Goal: Find specific page/section: Find specific page/section

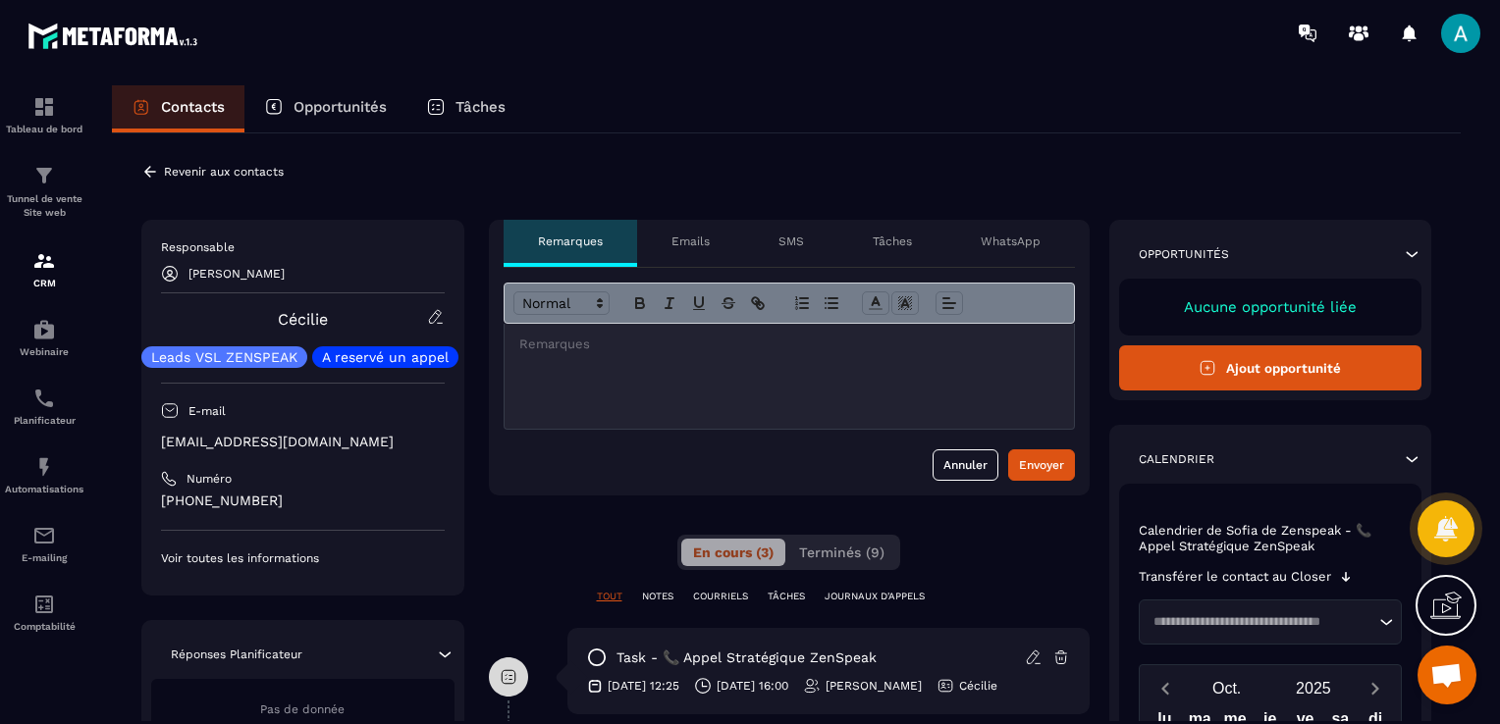
click at [147, 164] on icon at bounding box center [150, 172] width 18 height 18
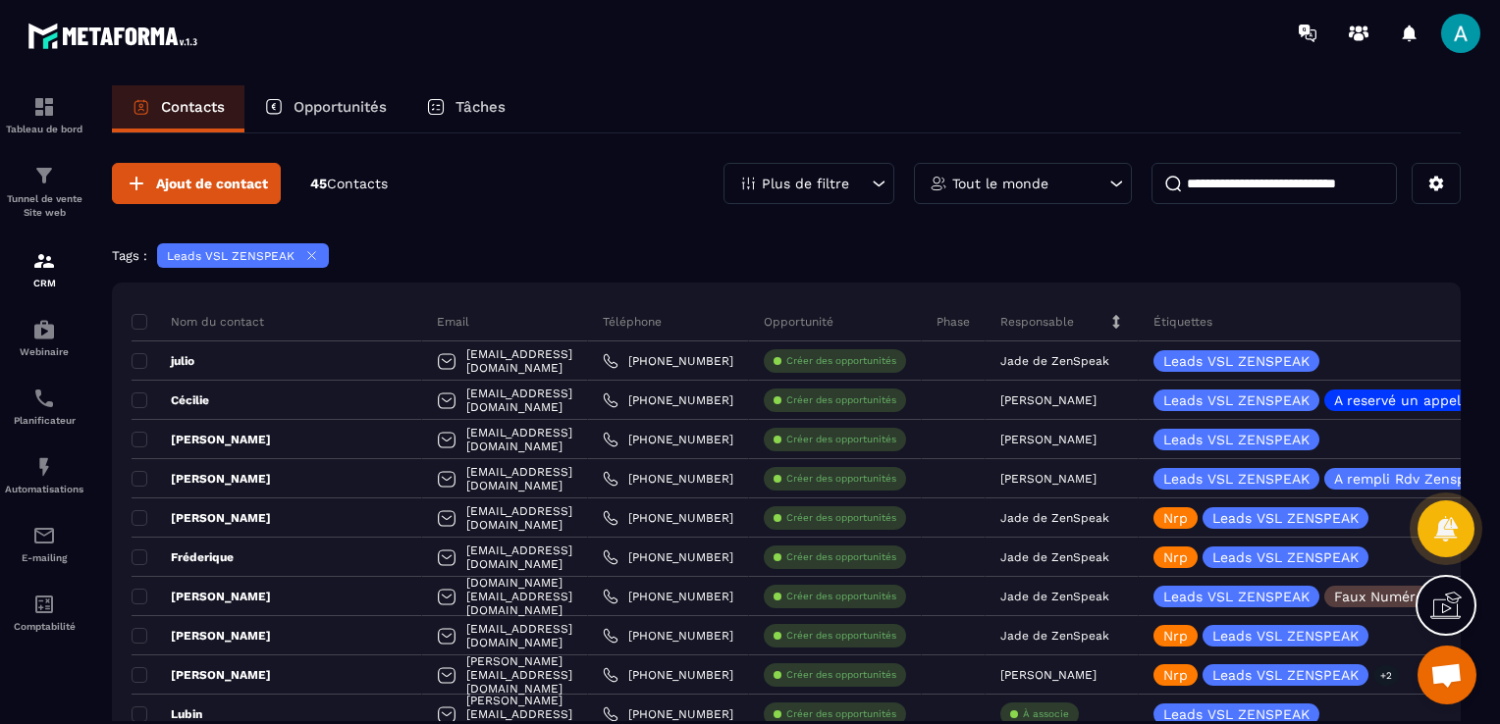
click at [304, 107] on p "Opportunités" at bounding box center [339, 107] width 93 height 18
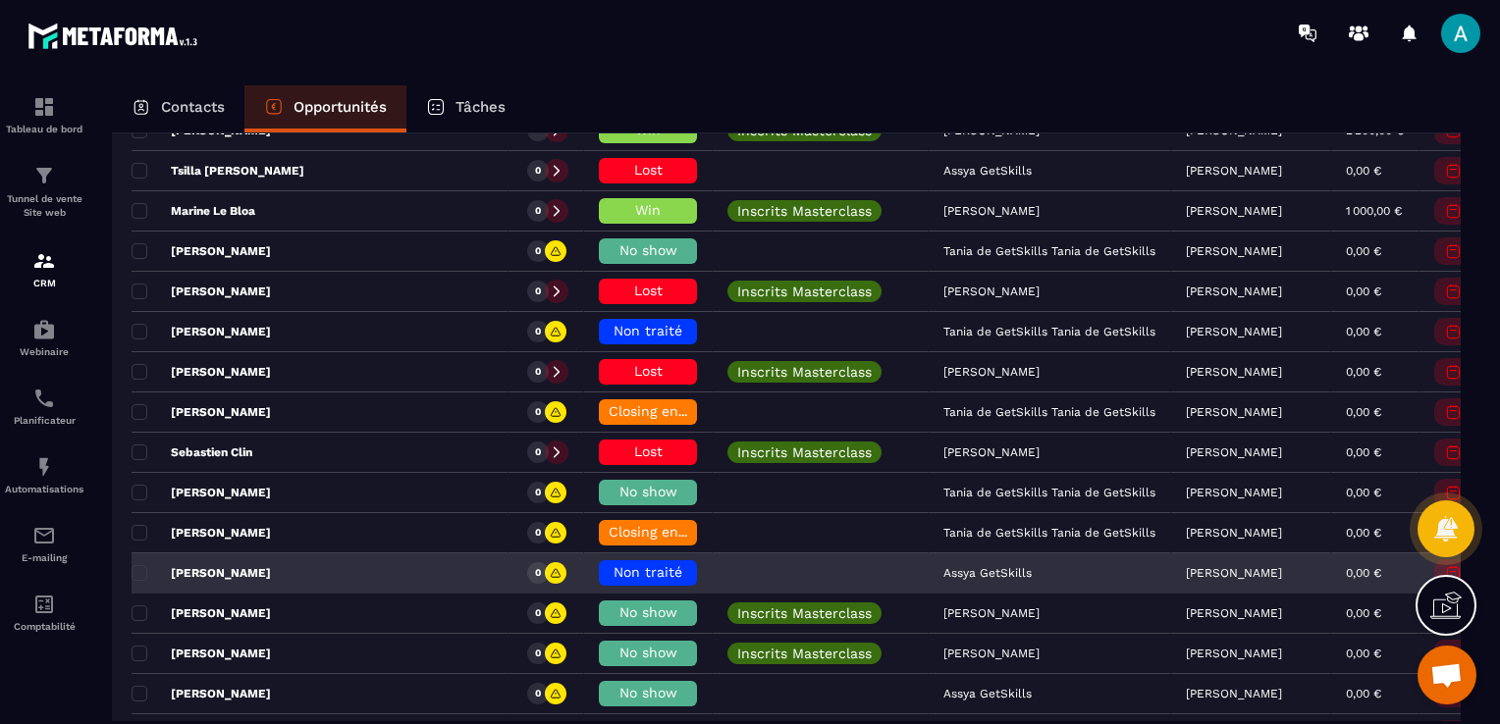
scroll to position [3141, 0]
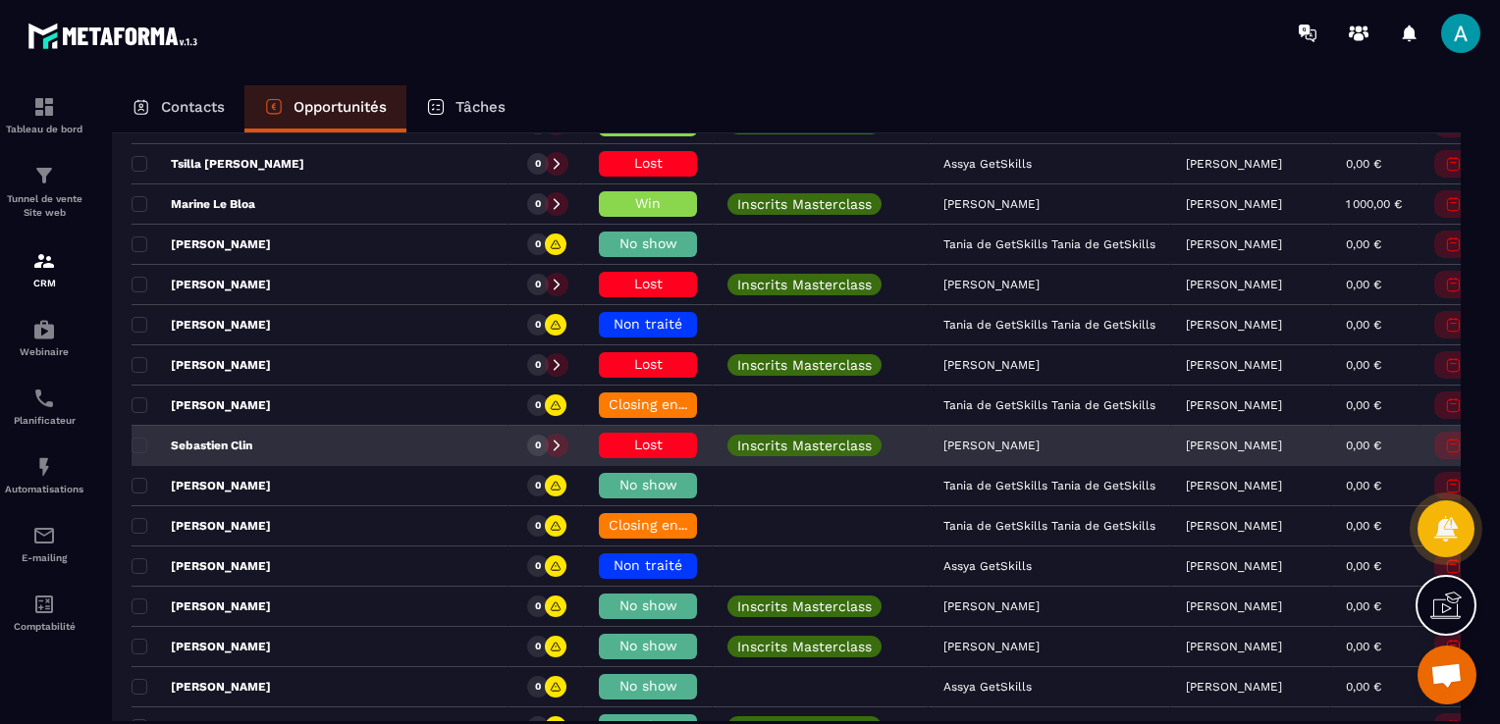
click at [305, 448] on div "Sebastien Clin" at bounding box center [320, 446] width 377 height 39
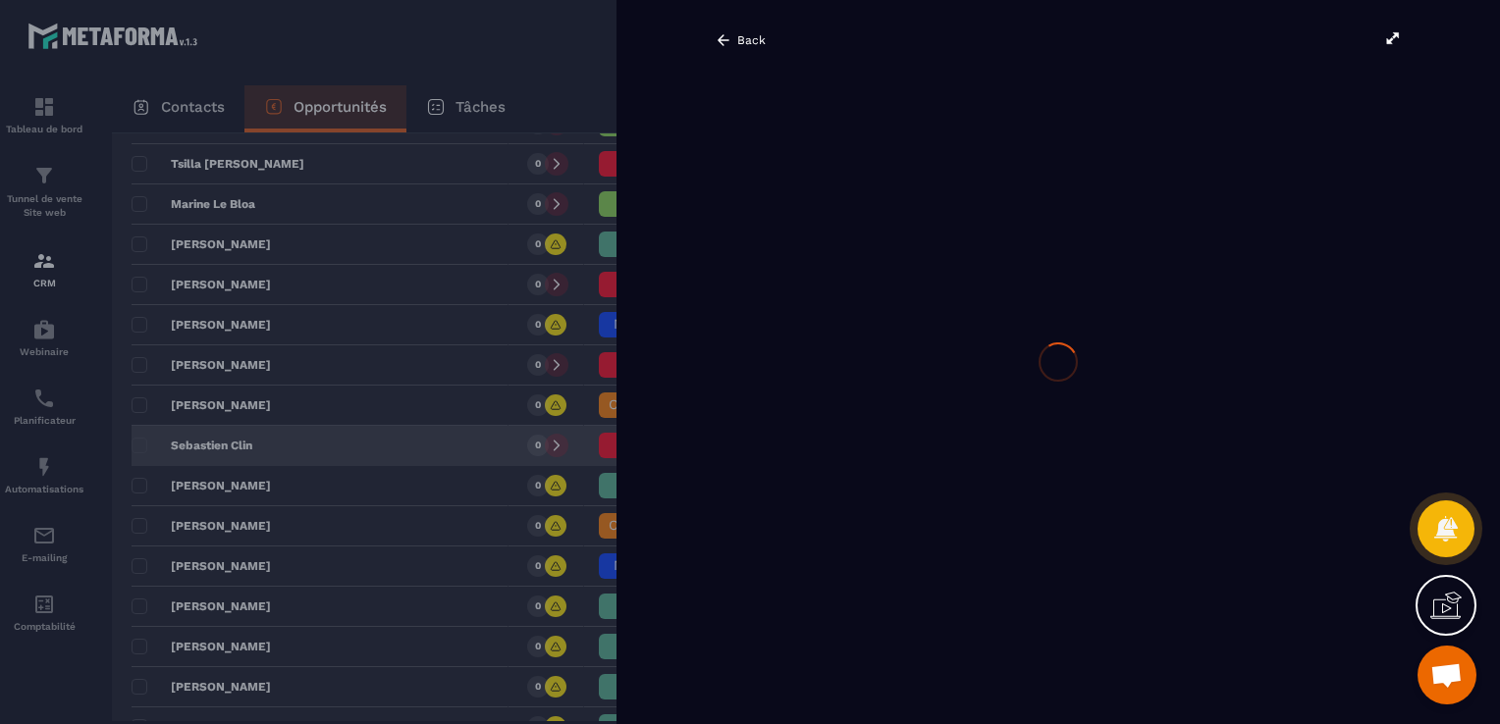
click at [305, 448] on div "Opportunités Rdv programmé Créer 19 842,00 € • 100 affaire s en cours Plus de f…" at bounding box center [786, 427] width 1349 height 588
